Goal: Use online tool/utility: Use online tool/utility

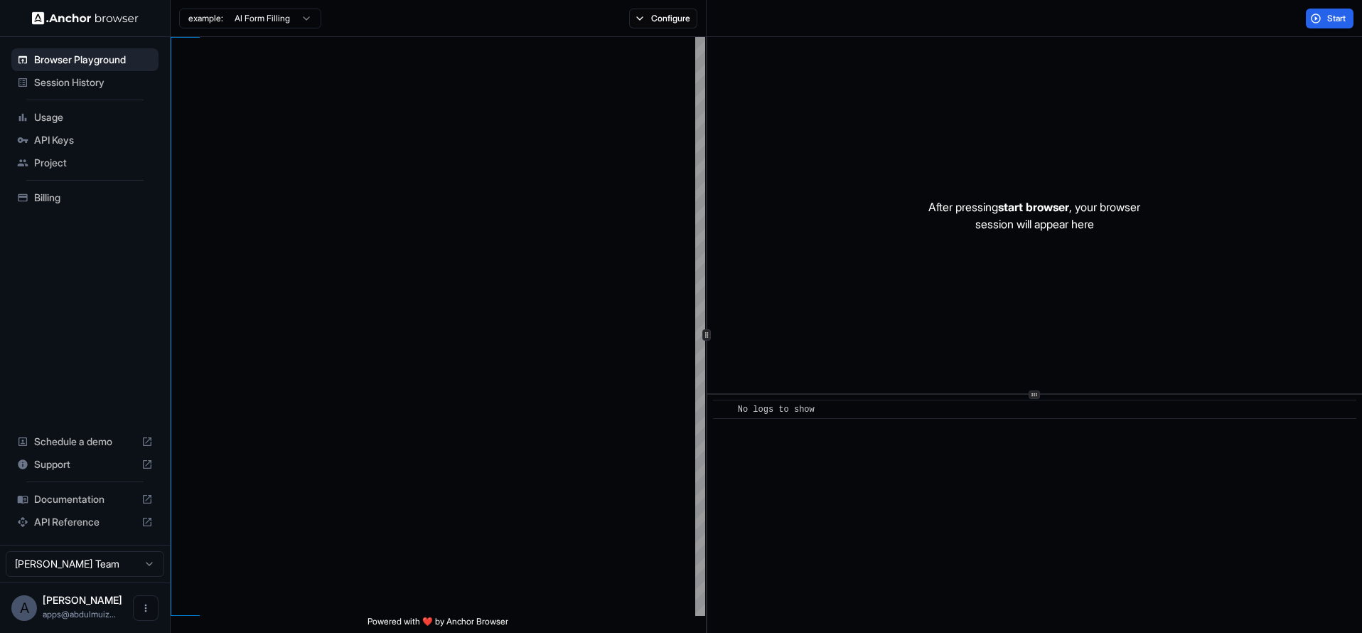
scroll to position [102, 0]
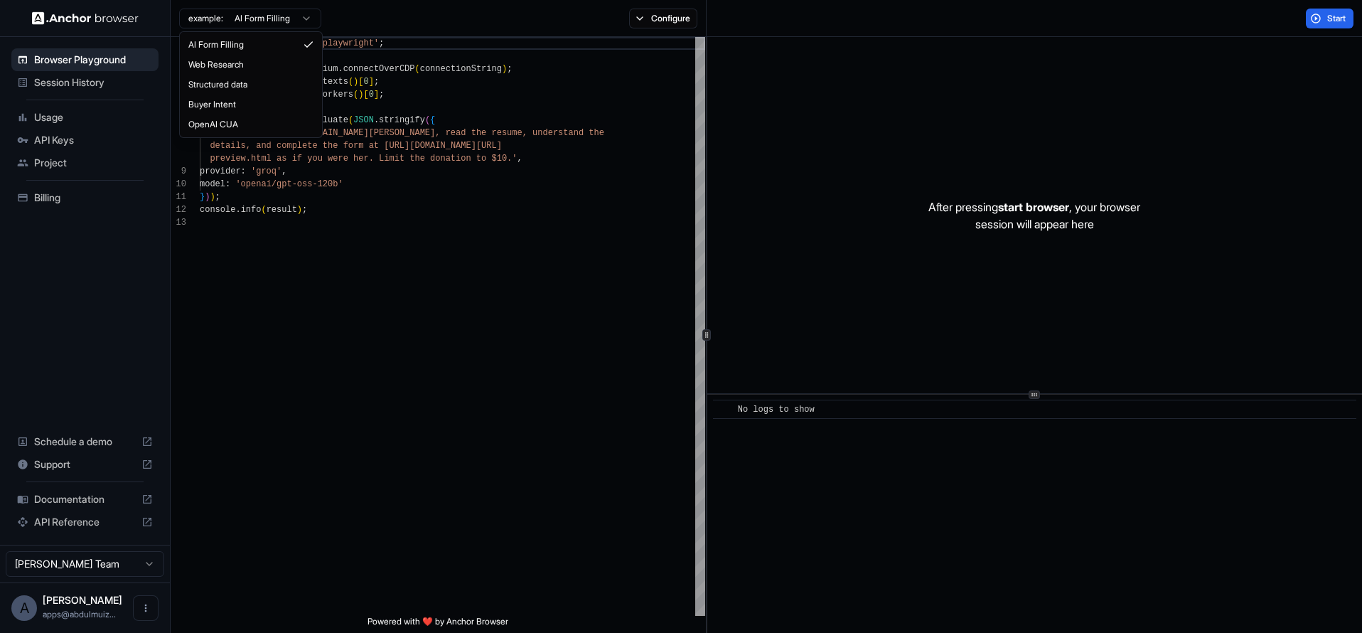
click at [299, 21] on html "Browser Playground Session History Usage API Keys Project Billing Schedule a de…" at bounding box center [681, 316] width 1362 height 633
type textarea "**********"
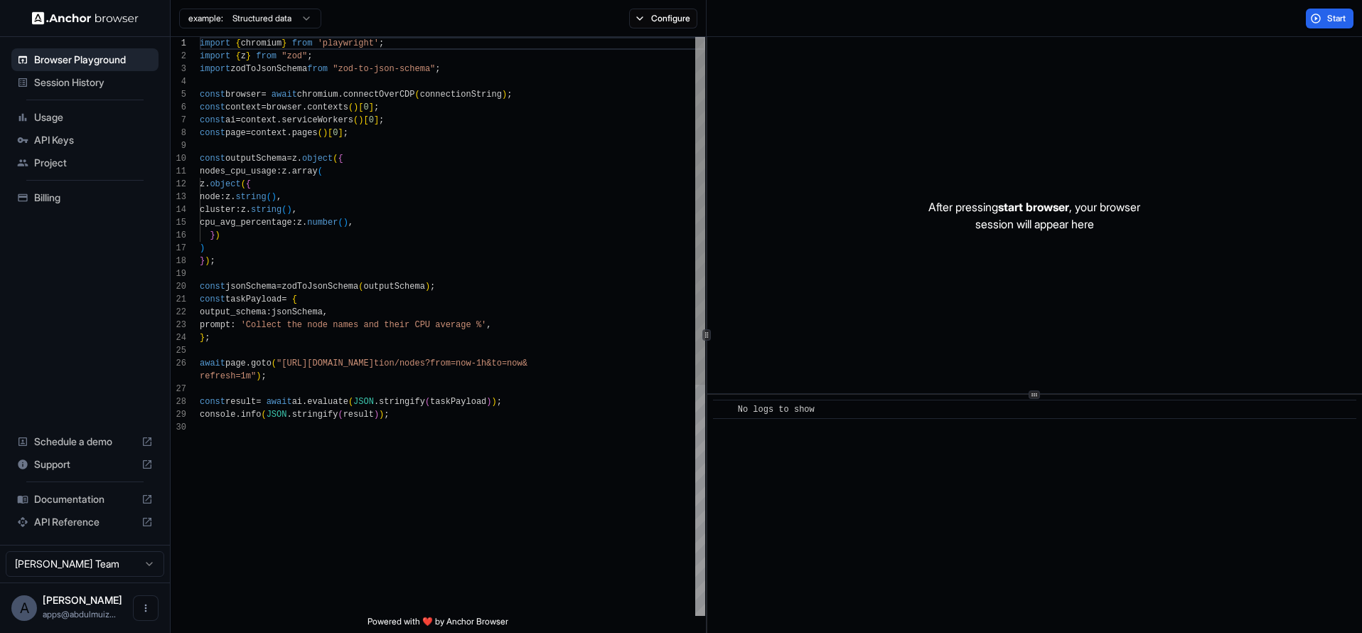
scroll to position [128, 0]
click at [108, 23] on img at bounding box center [85, 18] width 107 height 14
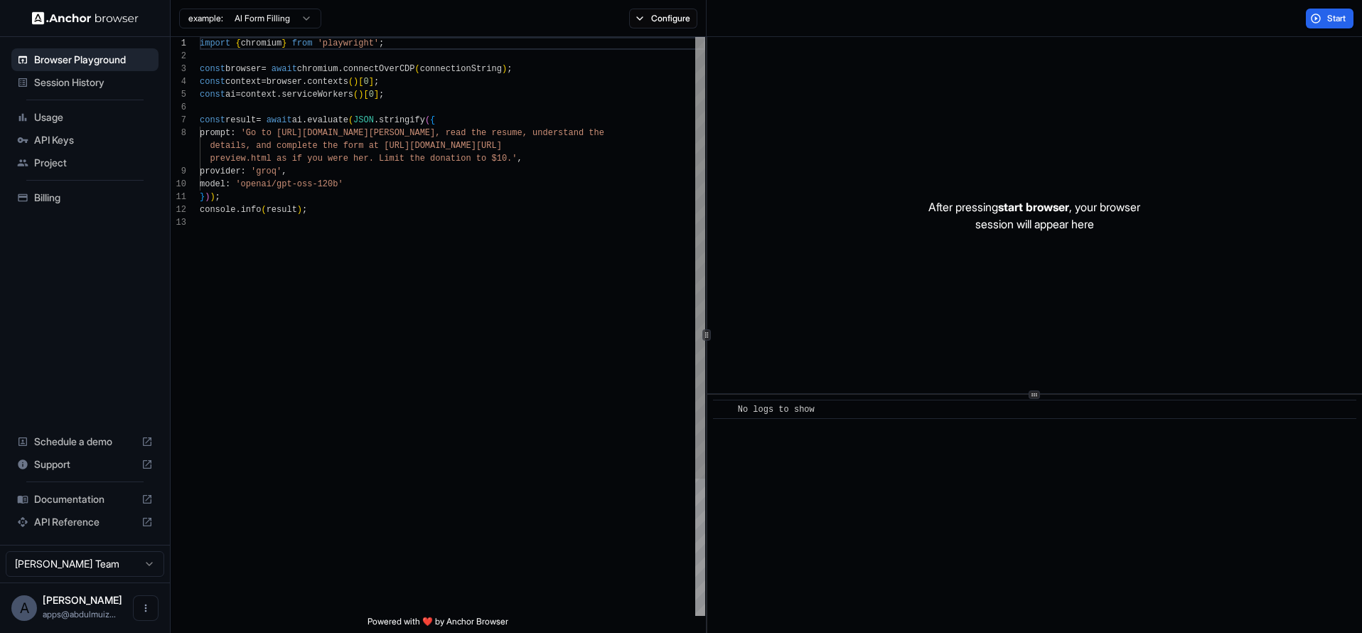
scroll to position [102, 0]
